Goal: Task Accomplishment & Management: Use online tool/utility

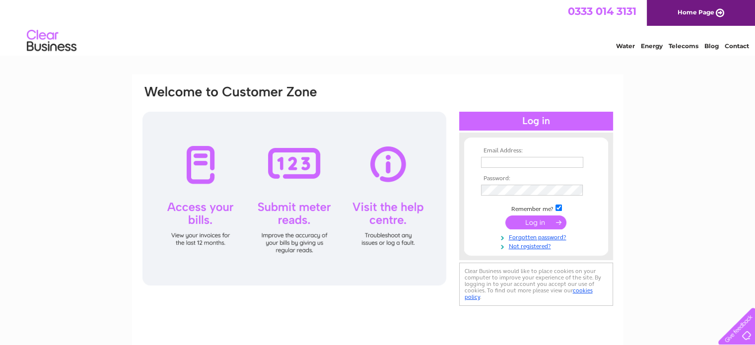
type input "accounts@lewisleodhas.scot"
click at [527, 220] on input "submit" at bounding box center [535, 222] width 61 height 14
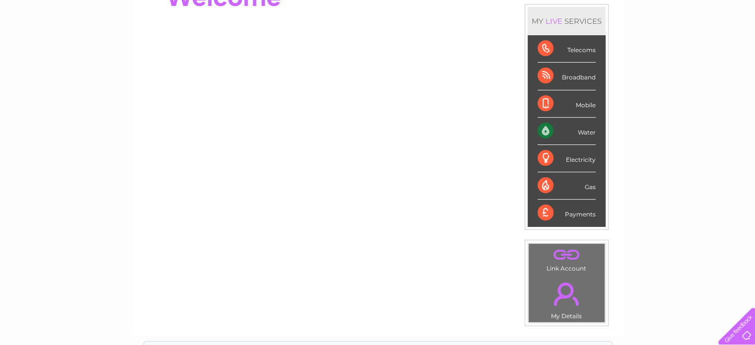
scroll to position [127, 0]
click at [543, 131] on div "Water" at bounding box center [566, 130] width 58 height 27
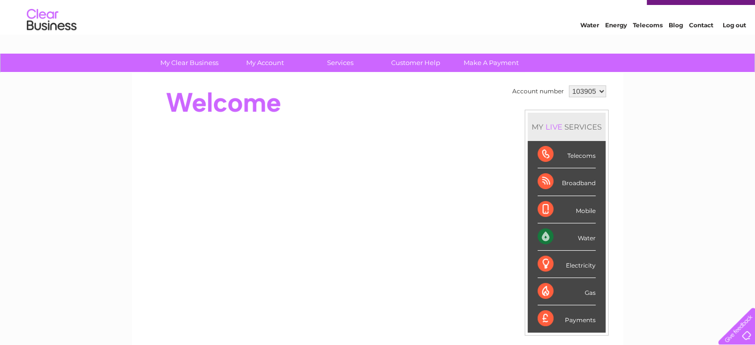
scroll to position [0, 0]
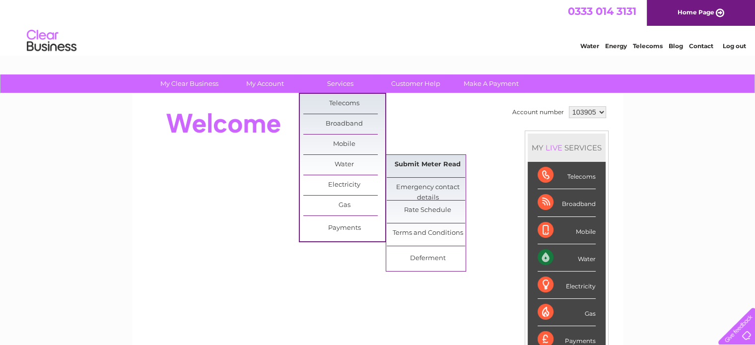
click at [421, 167] on link "Submit Meter Read" at bounding box center [428, 165] width 82 height 20
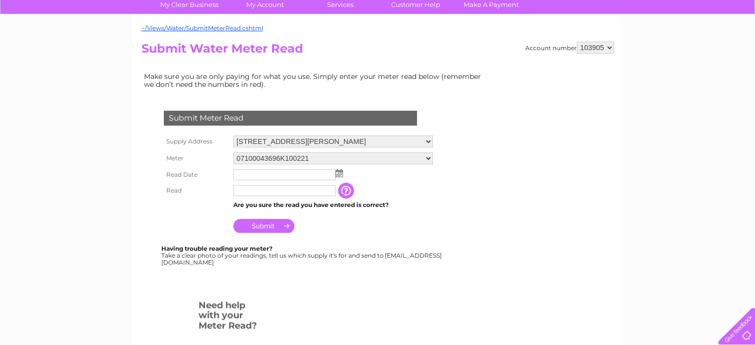
scroll to position [79, 0]
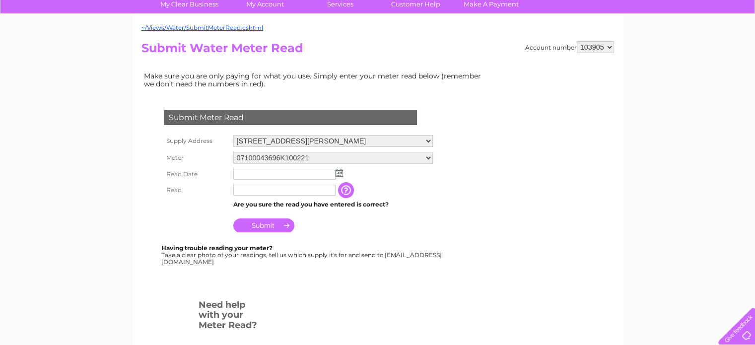
click at [341, 174] on img at bounding box center [338, 173] width 7 height 8
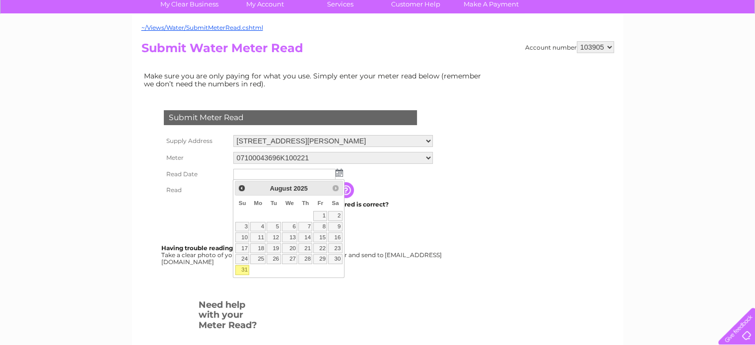
click at [242, 271] on link "31" at bounding box center [242, 270] width 14 height 10
type input "2025/08/31"
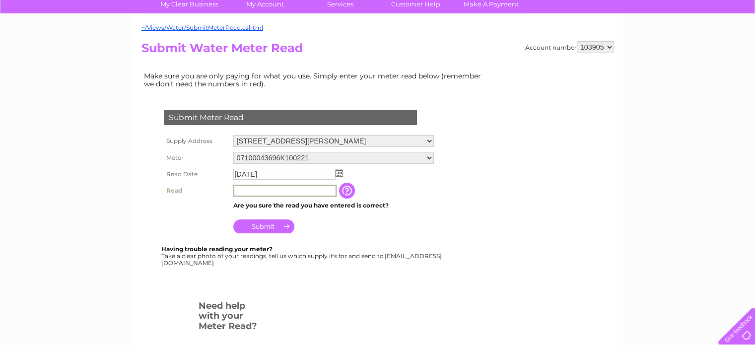
click at [259, 191] on input "text" at bounding box center [284, 191] width 103 height 12
type input "9123"
click at [273, 226] on input "Submit" at bounding box center [263, 225] width 61 height 14
